Goal: Navigation & Orientation: Find specific page/section

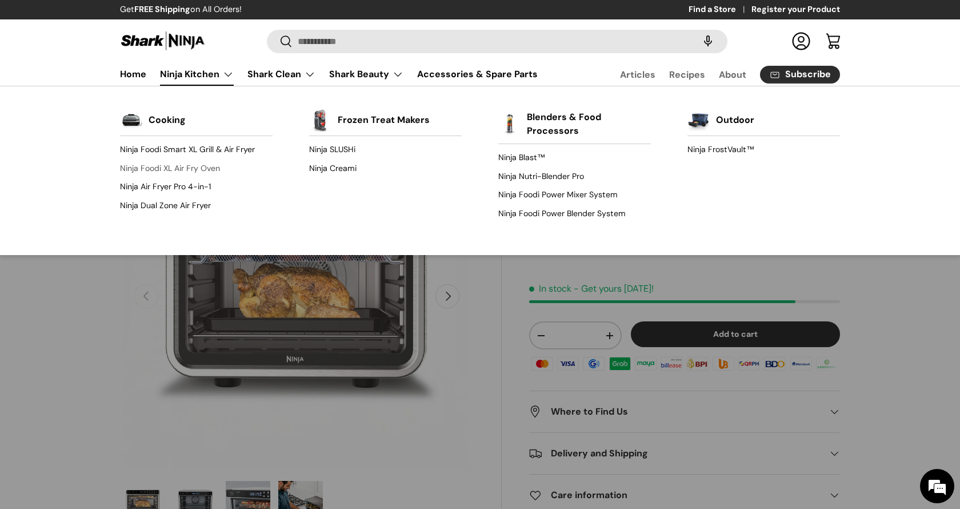
click at [146, 166] on link "Ninja Foodi XL Air Fry Oven" at bounding box center [196, 168] width 153 height 18
click at [164, 122] on link "Cooking" at bounding box center [167, 119] width 37 height 25
